Goal: Transaction & Acquisition: Purchase product/service

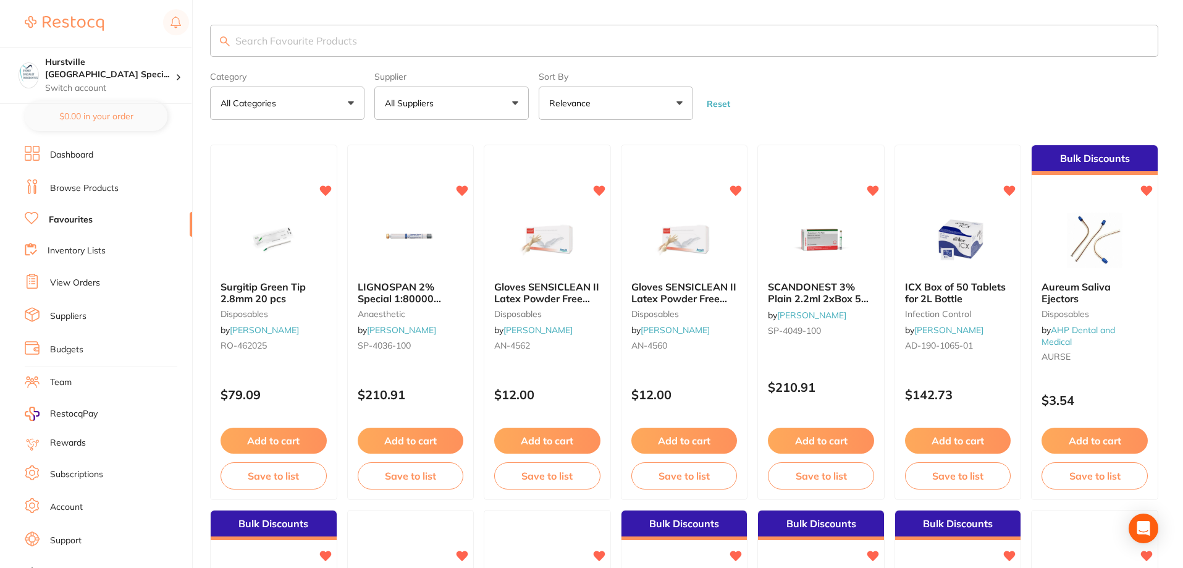
click at [484, 107] on button "All Suppliers" at bounding box center [451, 103] width 154 height 33
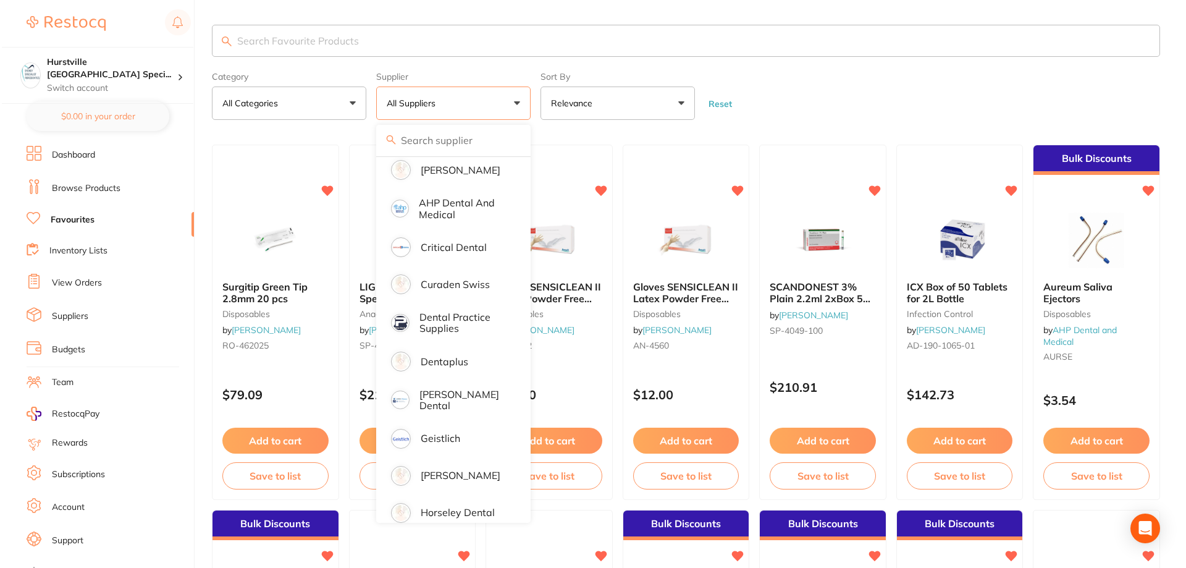
scroll to position [124, 0]
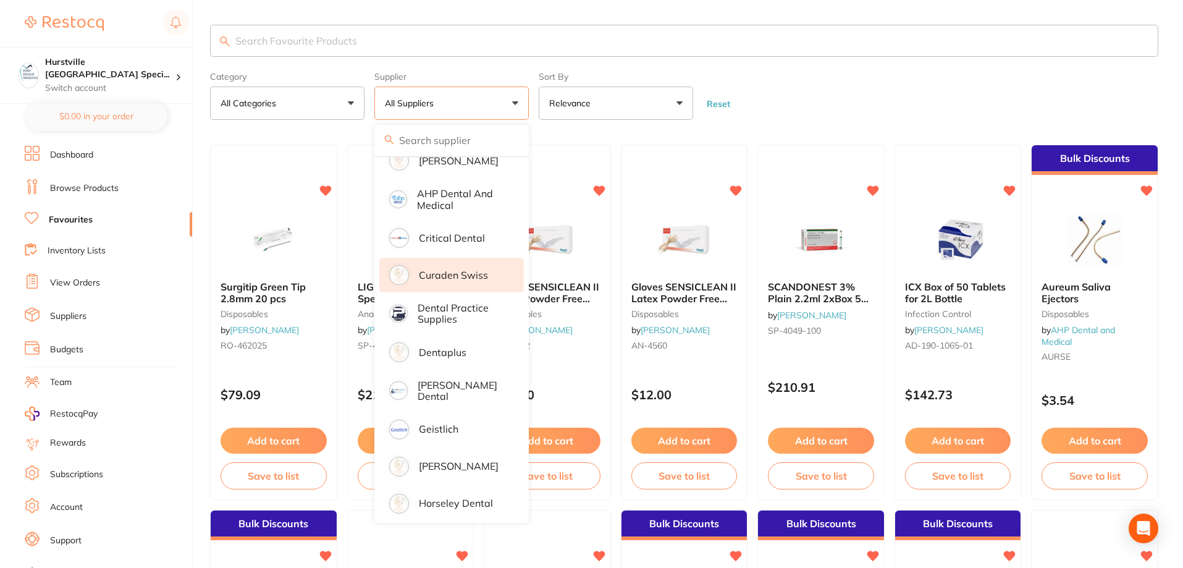
click at [470, 282] on li "Curaden Swiss" at bounding box center [451, 275] width 145 height 35
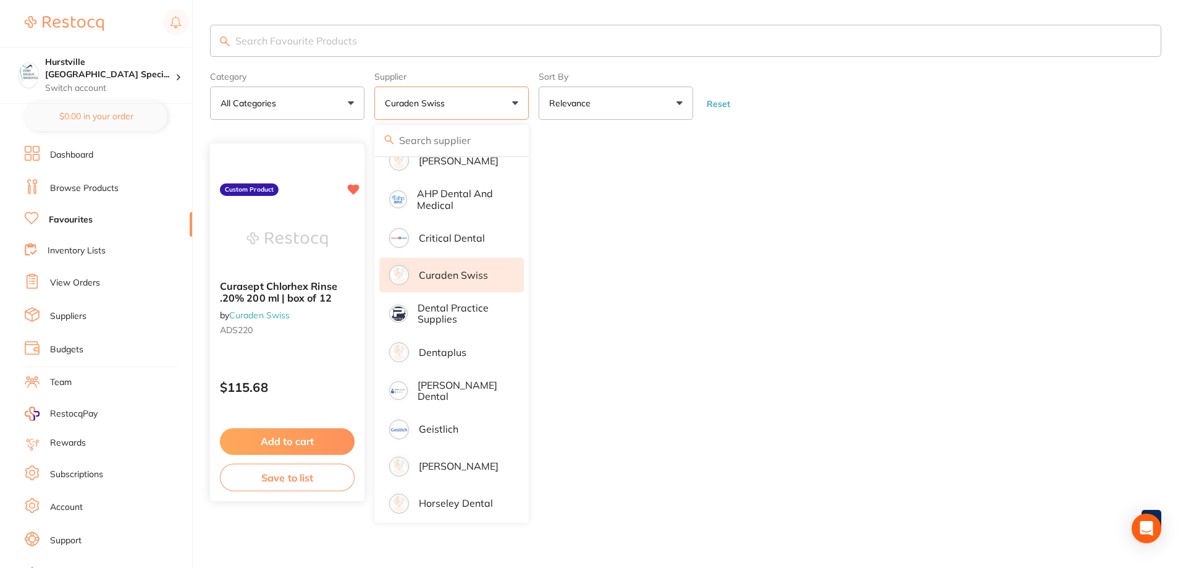
click at [260, 330] on small "ADS220" at bounding box center [287, 331] width 135 height 10
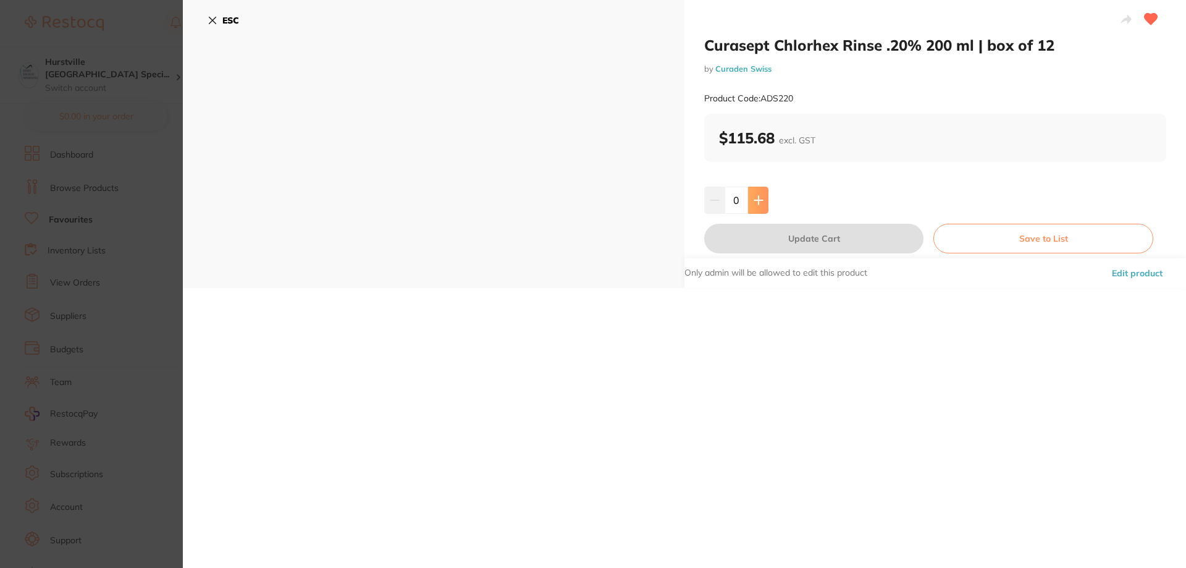
click at [756, 200] on icon at bounding box center [758, 200] width 8 height 8
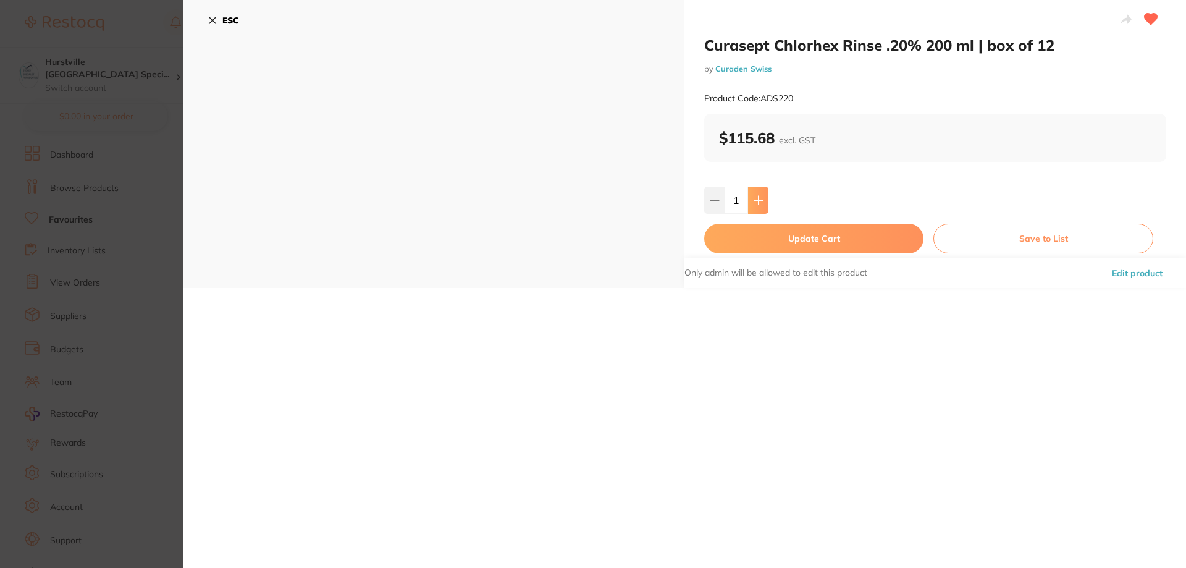
click at [756, 200] on icon at bounding box center [758, 200] width 8 height 8
click at [756, 199] on icon at bounding box center [759, 200] width 10 height 10
type input "4"
click at [857, 243] on button "Update Cart" at bounding box center [813, 239] width 219 height 30
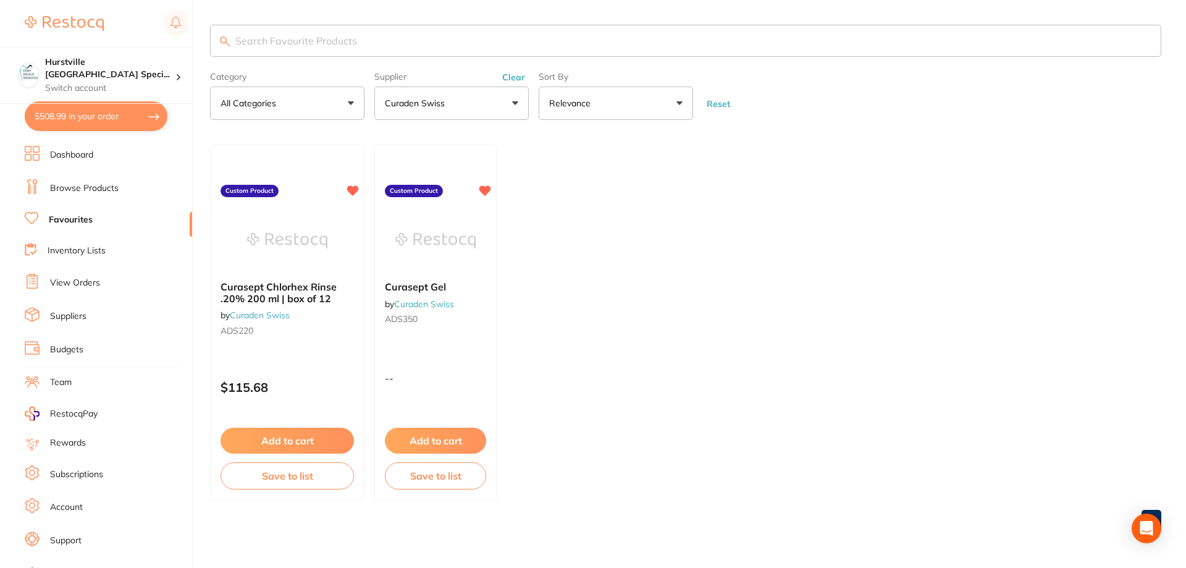
click at [108, 106] on button "$508.99 in your order" at bounding box center [96, 116] width 143 height 30
checkbox input "true"
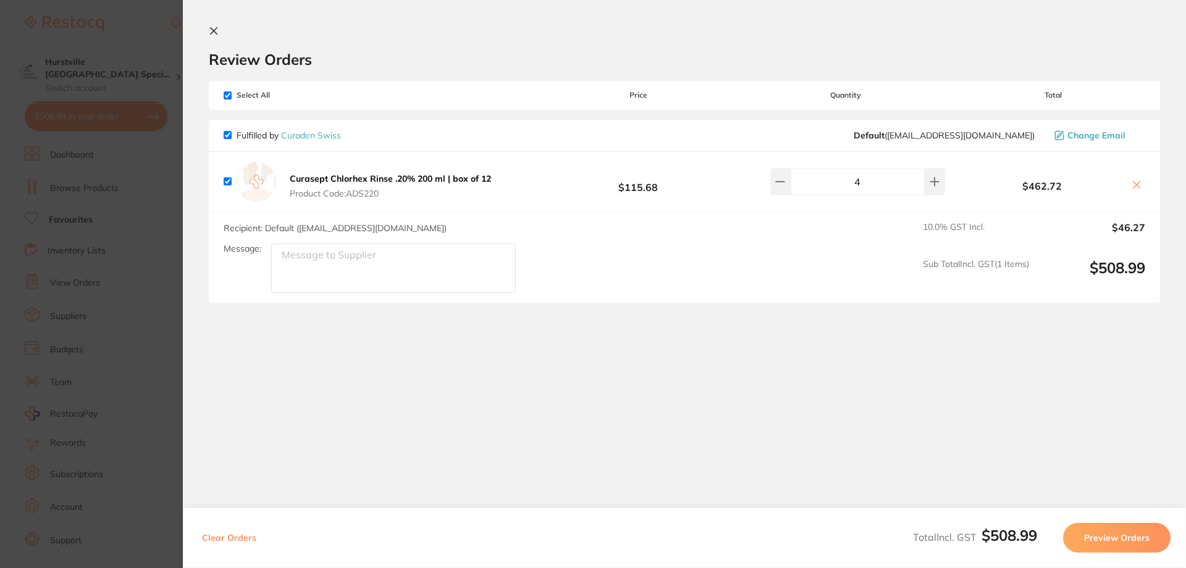
click at [1131, 539] on button "Preview Orders" at bounding box center [1117, 538] width 108 height 30
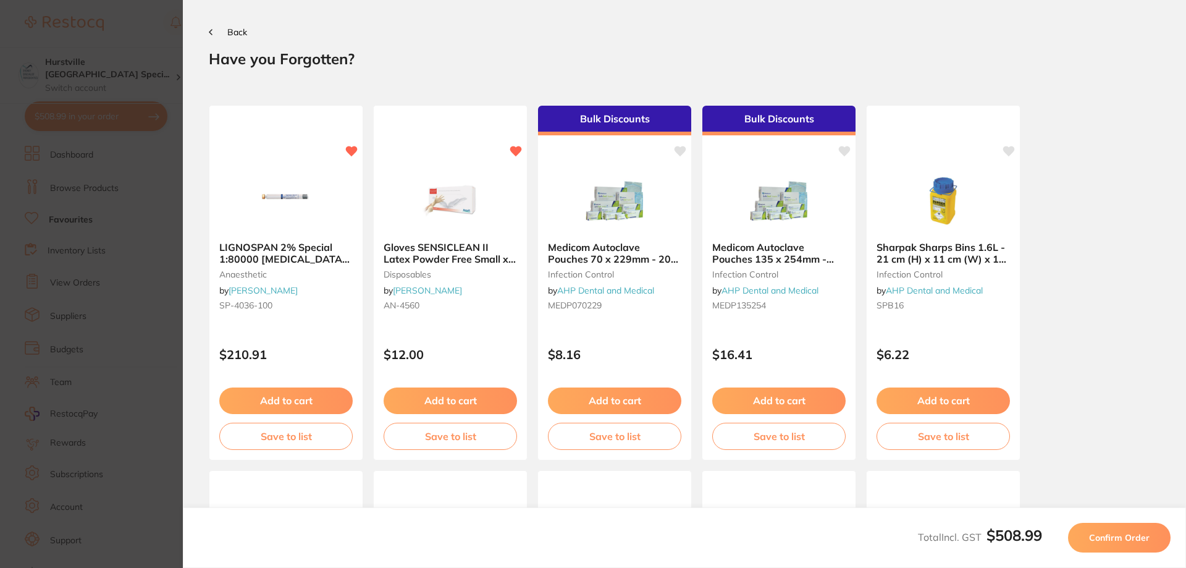
click at [1149, 538] on span "Confirm Order" at bounding box center [1119, 537] width 61 height 11
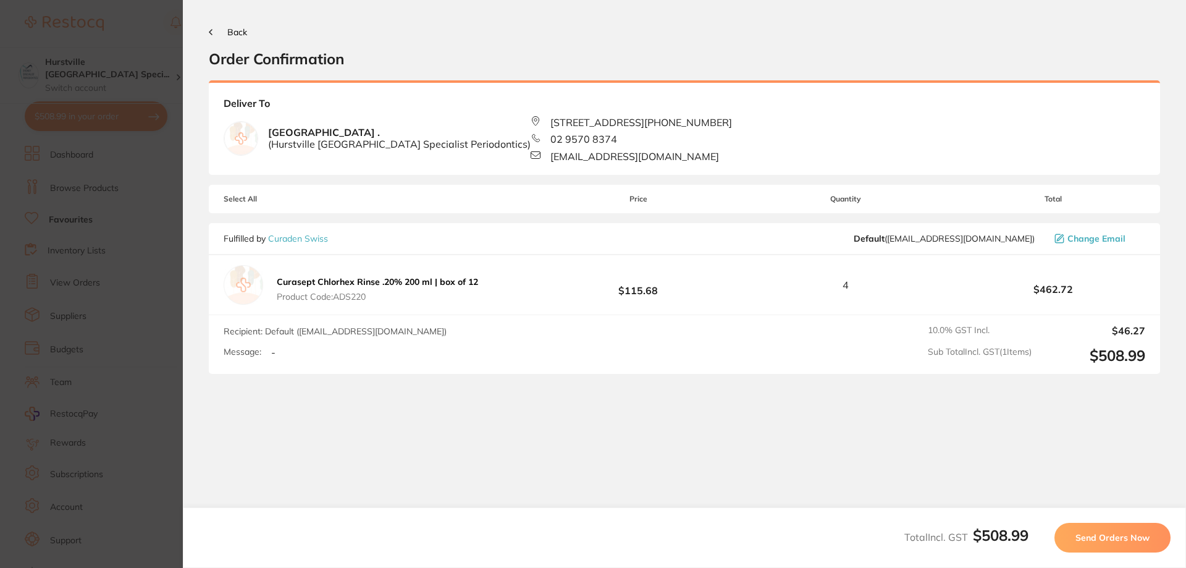
click at [229, 35] on span "Back" at bounding box center [237, 32] width 20 height 11
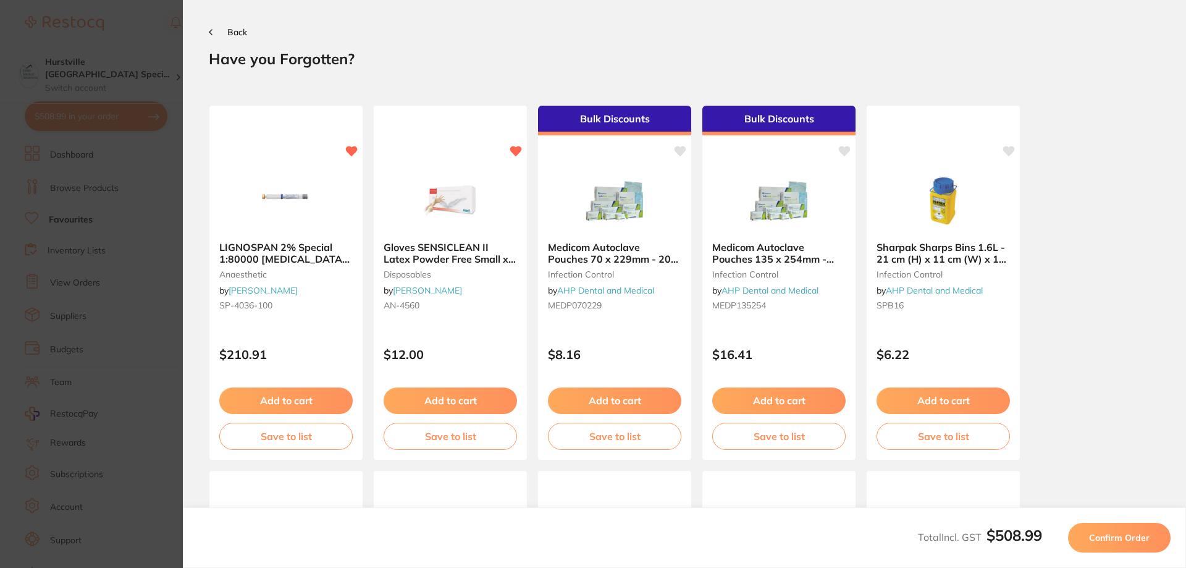
click at [213, 32] on button "Back" at bounding box center [228, 32] width 38 height 10
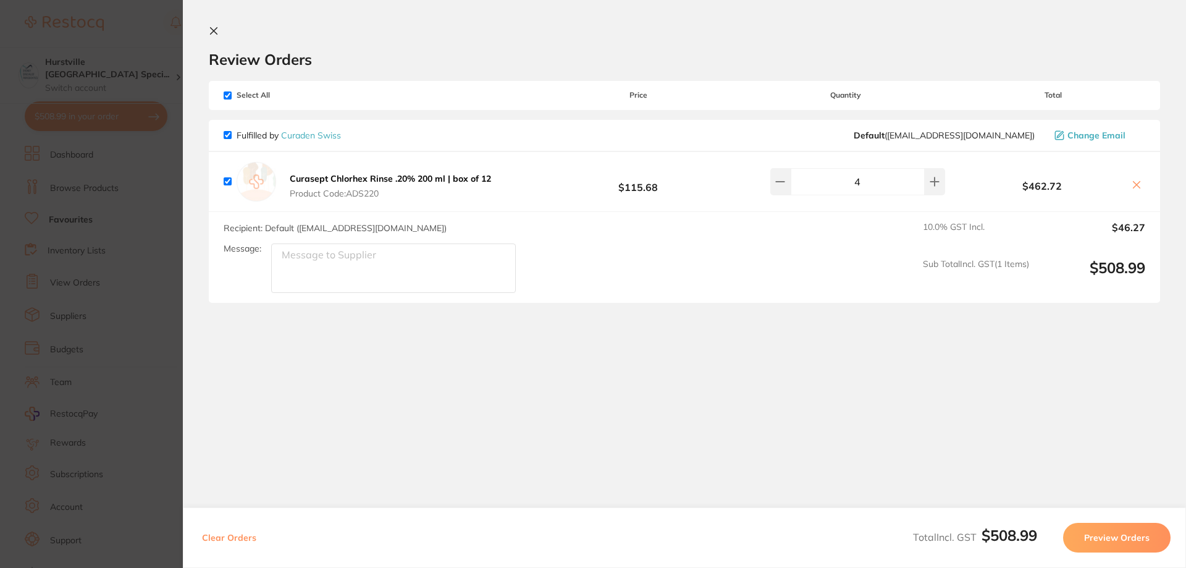
click at [211, 27] on icon at bounding box center [214, 31] width 10 height 10
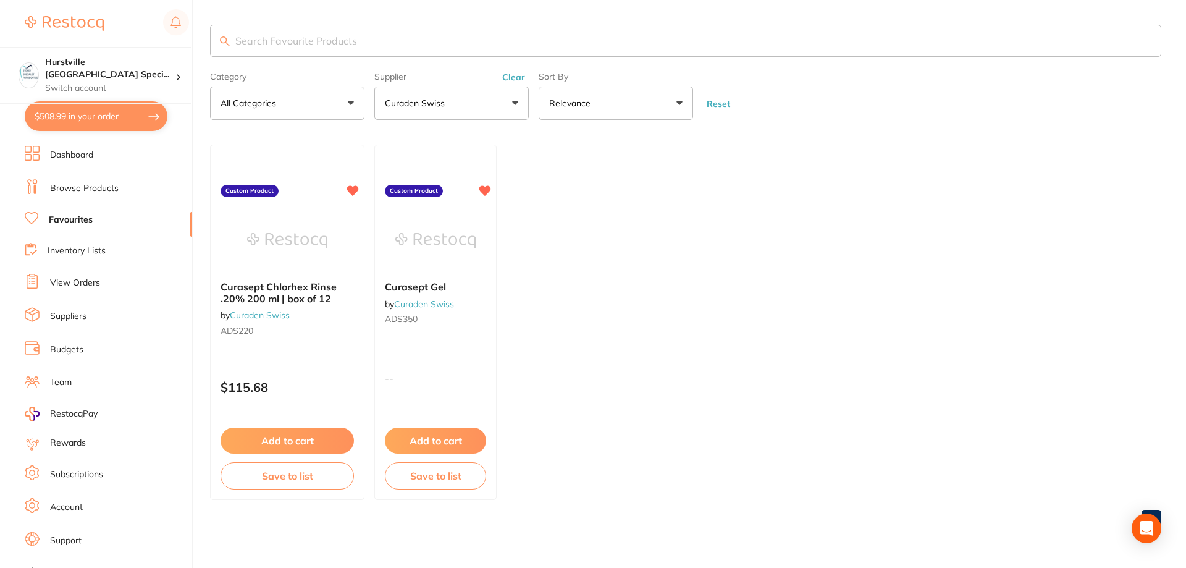
click at [74, 284] on link "View Orders" at bounding box center [75, 283] width 50 height 12
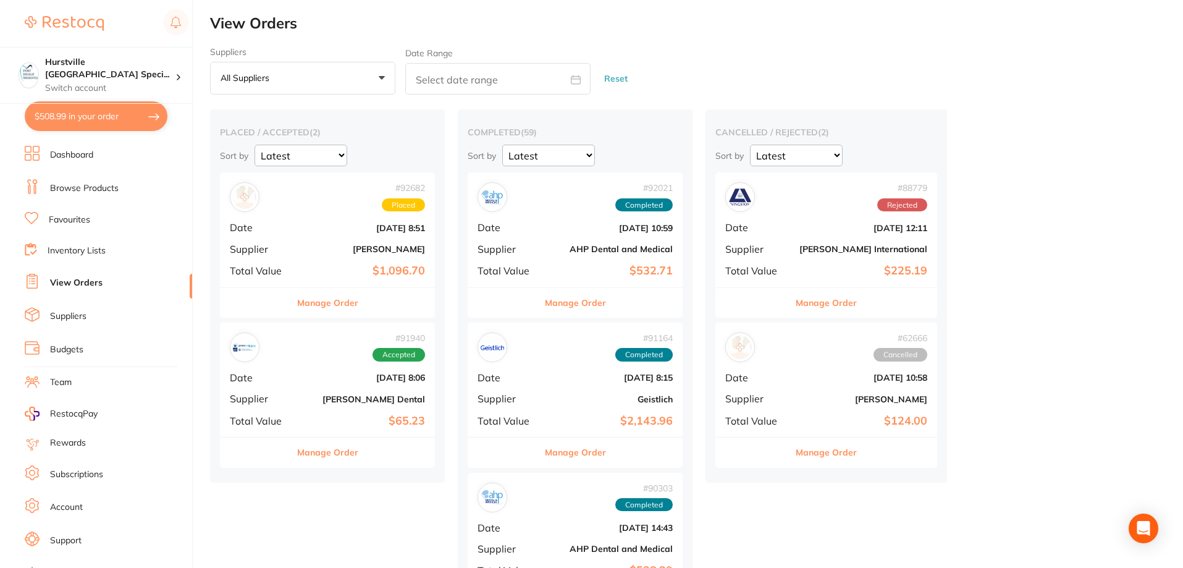
click at [119, 112] on button "$508.99 in your order" at bounding box center [96, 116] width 143 height 30
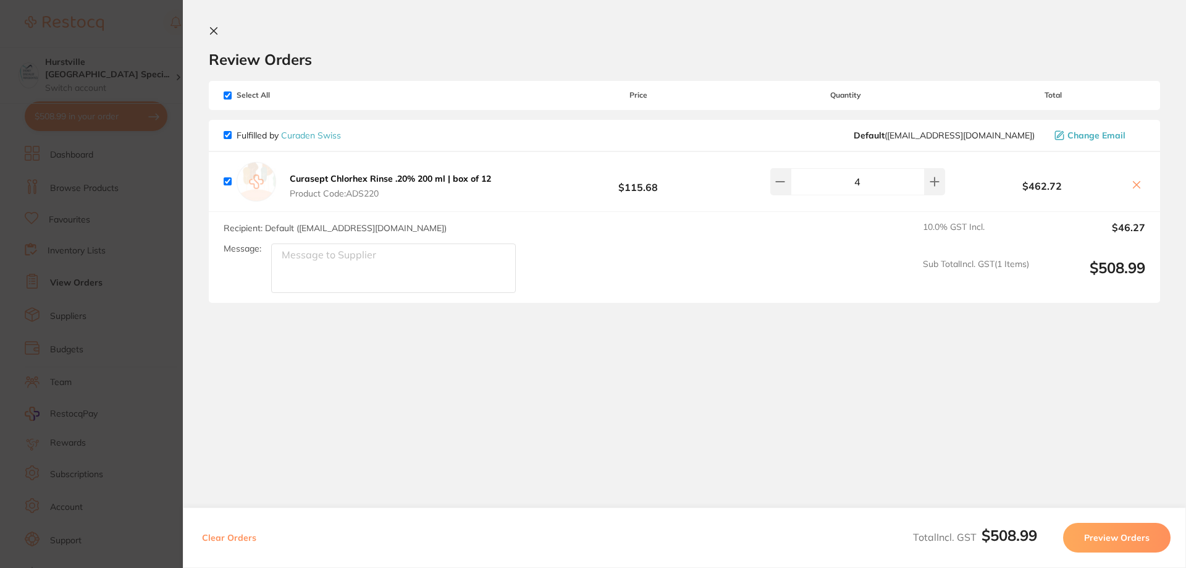
click at [1146, 535] on button "Preview Orders" at bounding box center [1117, 538] width 108 height 30
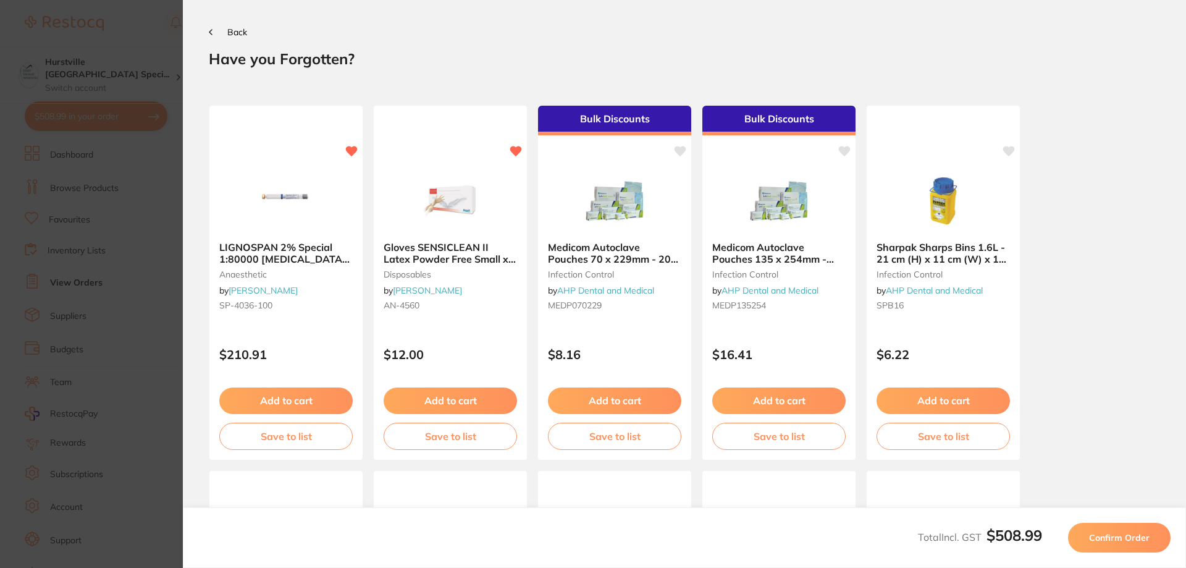
click at [1146, 535] on span "Confirm Order" at bounding box center [1119, 537] width 61 height 11
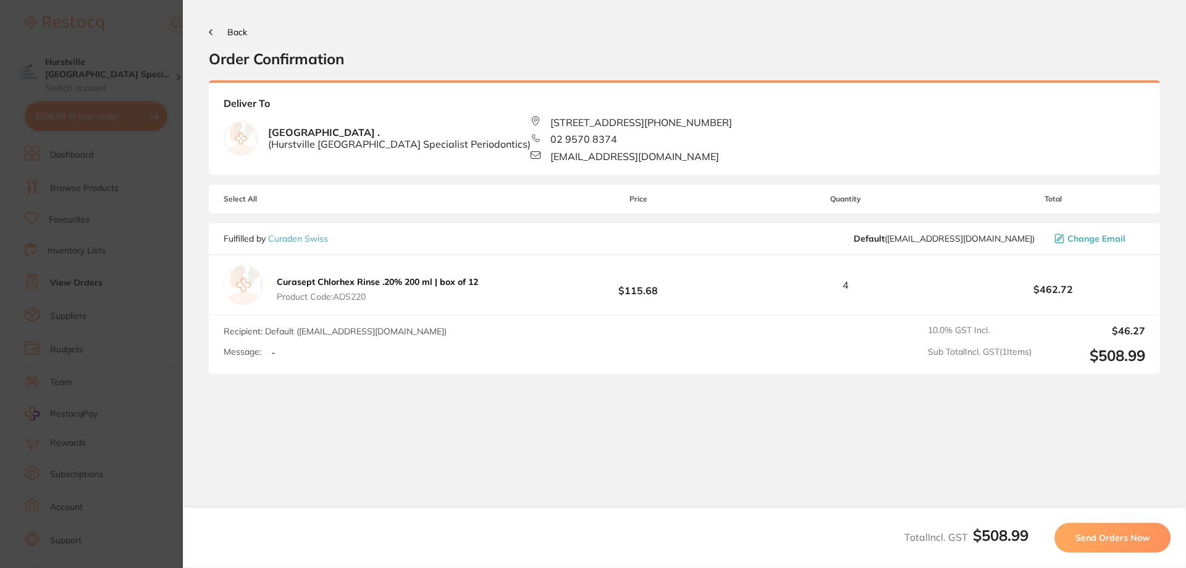
click at [1139, 535] on span "Send Orders Now" at bounding box center [1113, 537] width 74 height 11
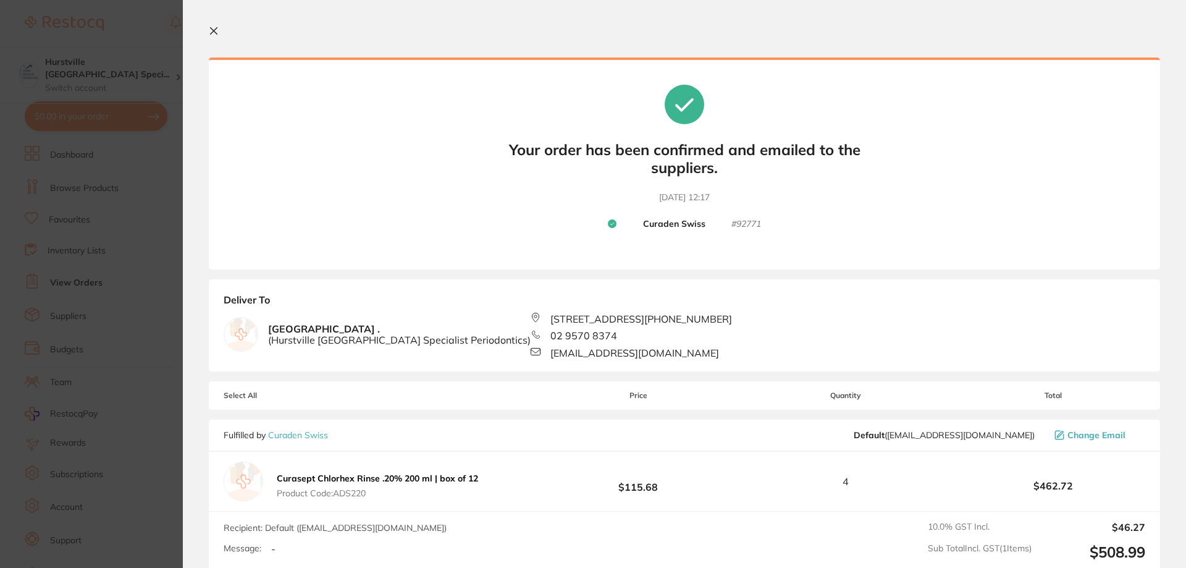
click at [216, 35] on icon at bounding box center [214, 31] width 10 height 10
